Goal: Task Accomplishment & Management: Manage account settings

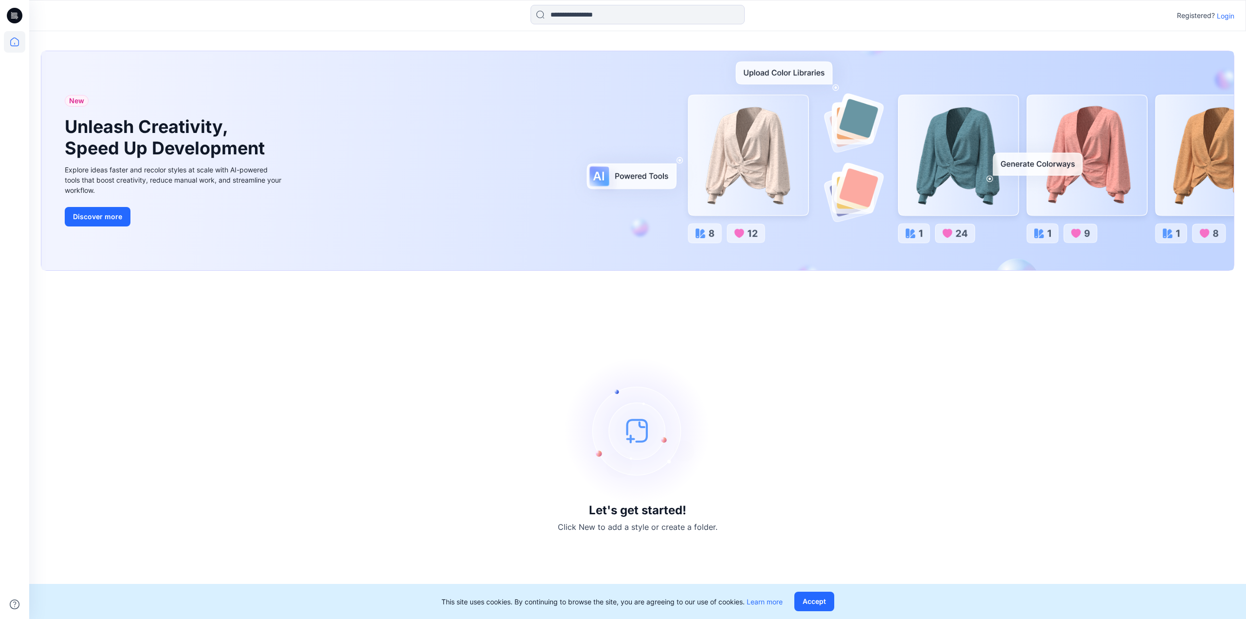
click at [1229, 16] on p "Login" at bounding box center [1226, 16] width 18 height 10
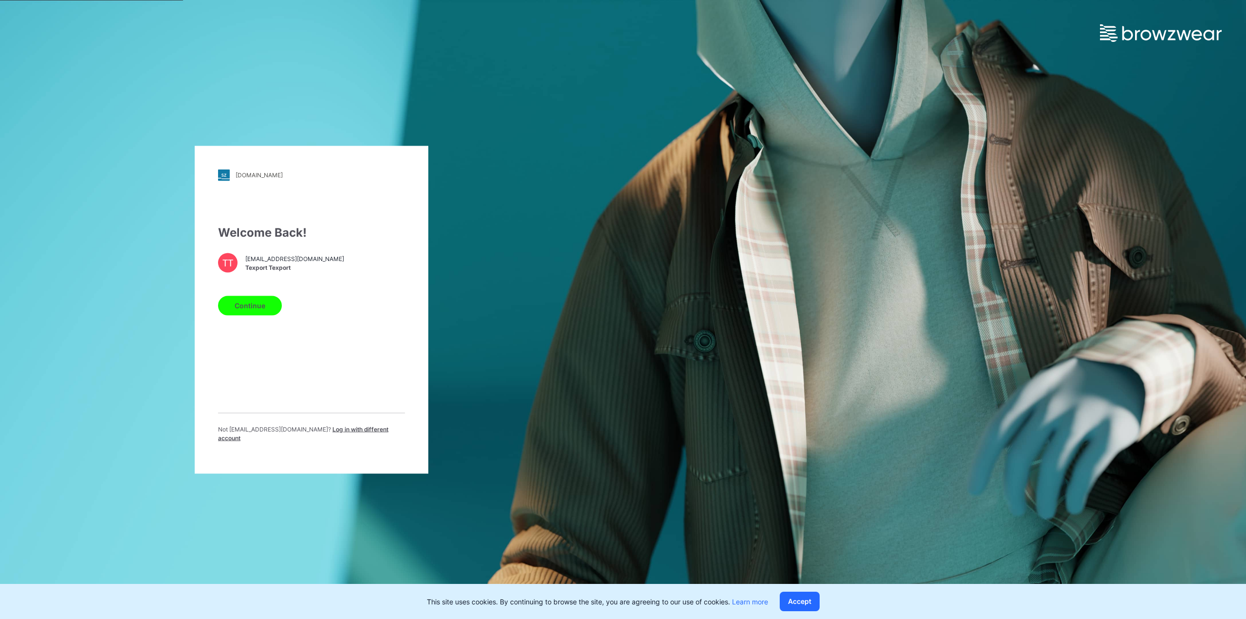
click at [256, 312] on button "Continue" at bounding box center [250, 304] width 64 height 19
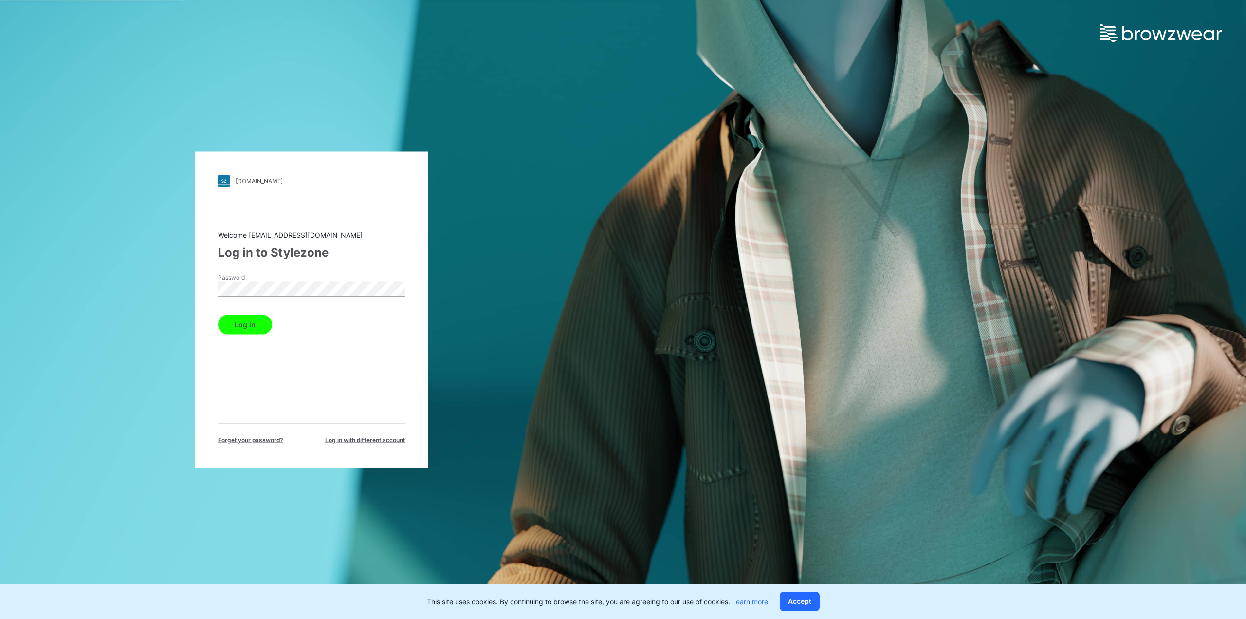
click at [252, 326] on button "Log in" at bounding box center [245, 323] width 54 height 19
